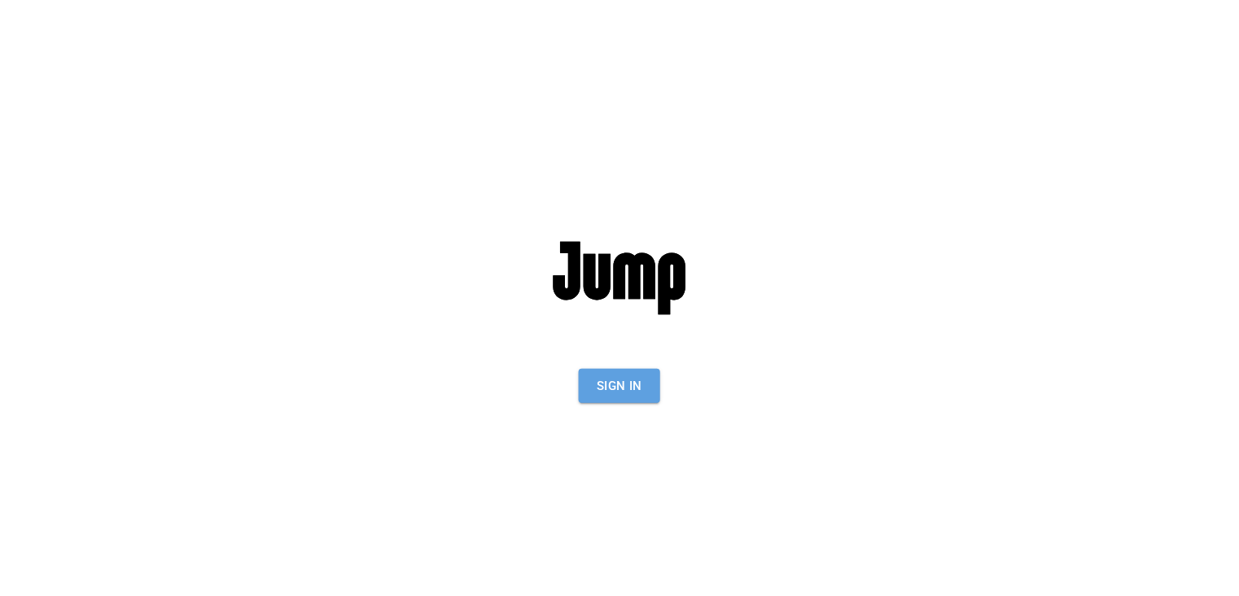
click at [593, 382] on button "Sign In" at bounding box center [619, 386] width 81 height 34
click at [622, 404] on div "Sign In" at bounding box center [619, 298] width 449 height 596
click at [620, 389] on button "Sign In" at bounding box center [619, 386] width 81 height 34
